Goal: Communication & Community: Answer question/provide support

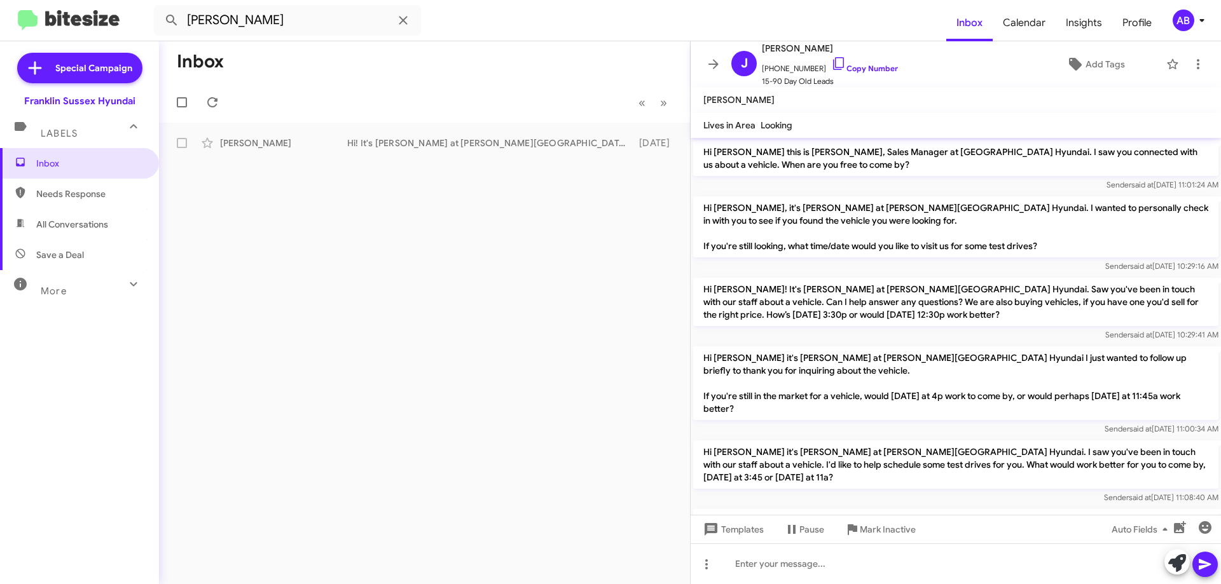
click at [722, 62] on span at bounding box center [713, 64] width 25 height 15
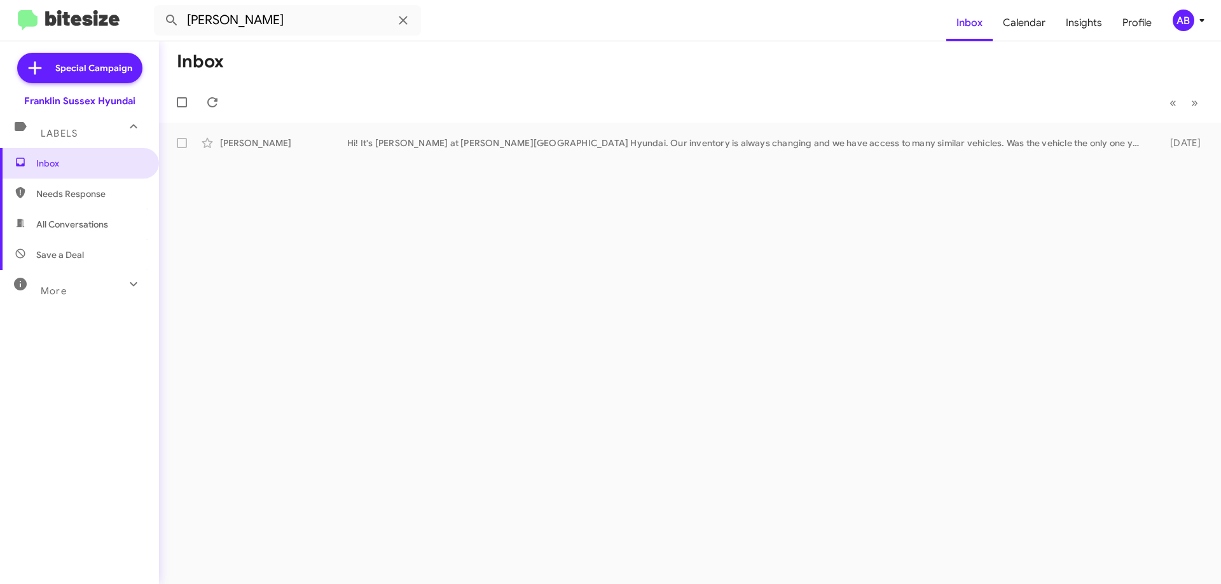
click at [107, 163] on span "Inbox" at bounding box center [90, 163] width 108 height 13
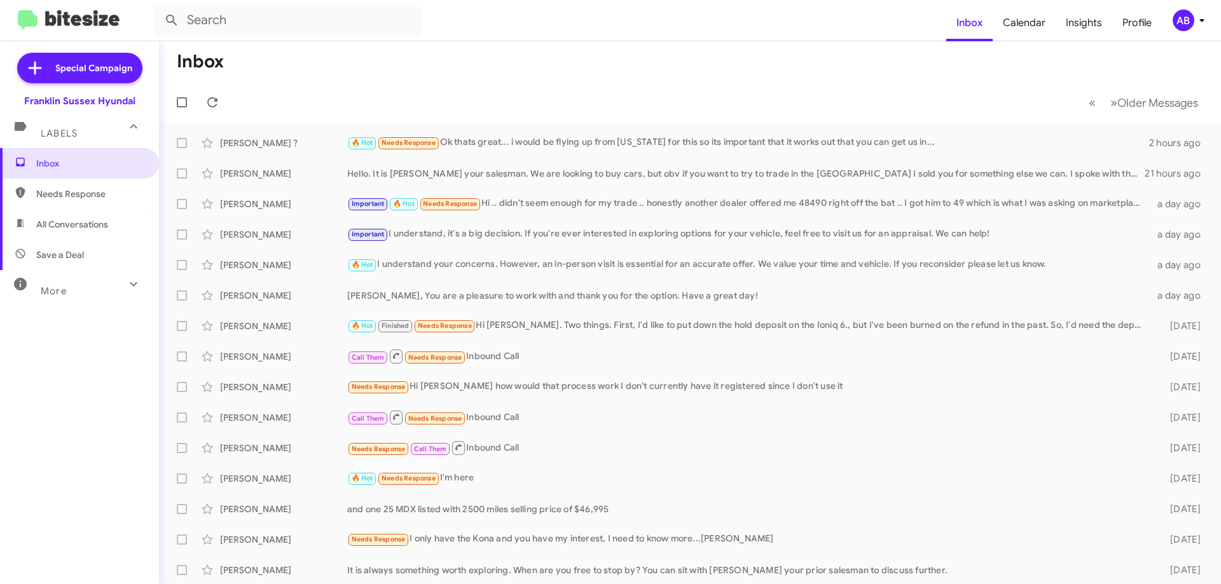
click at [764, 141] on div "🔥 Hot Needs Response Ok thats great... i would be flying up from [US_STATE] for…" at bounding box center [748, 142] width 802 height 15
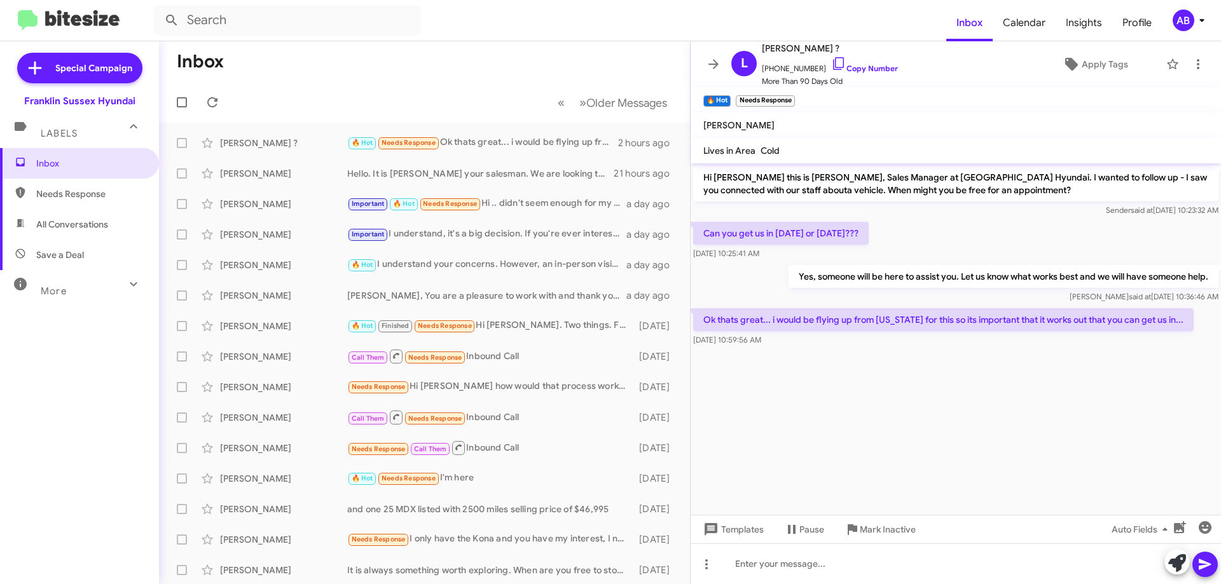
click at [721, 61] on span at bounding box center [713, 64] width 25 height 15
